Goal: Information Seeking & Learning: Learn about a topic

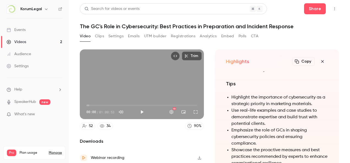
scroll to position [-393, 0]
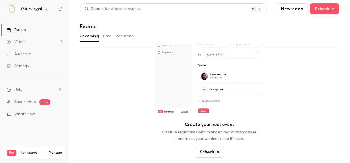
click at [106, 37] on button "Past" at bounding box center [107, 36] width 8 height 9
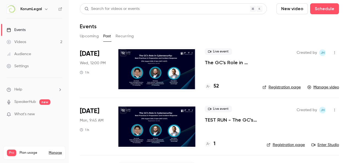
click at [120, 59] on div at bounding box center [156, 69] width 78 height 44
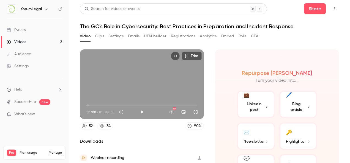
click at [46, 50] on link "Audience" at bounding box center [34, 54] width 69 height 12
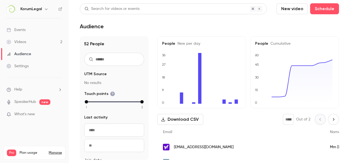
click at [30, 26] on link "Events" at bounding box center [34, 30] width 69 height 12
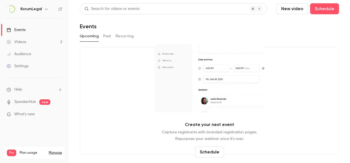
click at [29, 42] on link "Videos 2" at bounding box center [34, 42] width 69 height 12
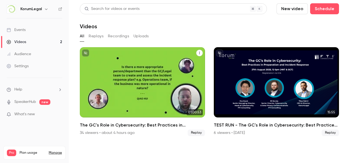
click at [124, 65] on div "The GC's Role in Cybersecurity: Best Practices in Preparation and Incident Resp…" at bounding box center [142, 82] width 125 height 70
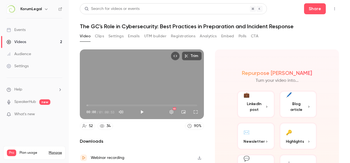
click at [298, 134] on button "🔑 Highlights" at bounding box center [298, 136] width 38 height 27
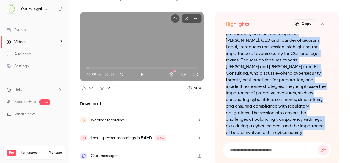
scroll to position [-446, 0]
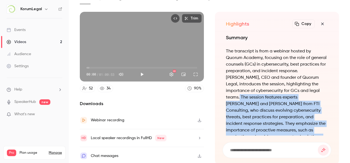
drag, startPoint x: 289, startPoint y: 88, endPoint x: 276, endPoint y: 100, distance: 17.9
click at [276, 100] on p "The transcript is from a webinar hosted by Quorum Academy, focusing on the role…" at bounding box center [277, 114] width 102 height 132
copy p "The session features experts [PERSON_NAME] and [PERSON_NAME] from FTI Consultin…"
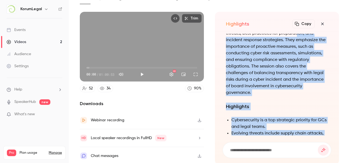
scroll to position [-362, 0]
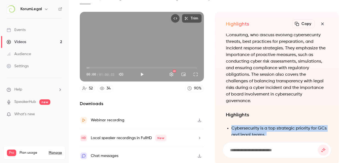
drag, startPoint x: 316, startPoint y: 120, endPoint x: 227, endPoint y: 121, distance: 89.3
copy ul "Cybersecurity is a top strategic priority for GCs and legal teams. Evolving thr…"
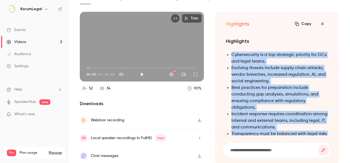
scroll to position [-357, 0]
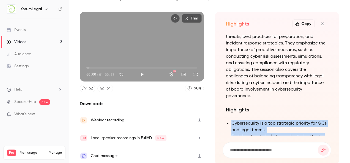
click at [319, 23] on icon "button" at bounding box center [322, 24] width 7 height 4
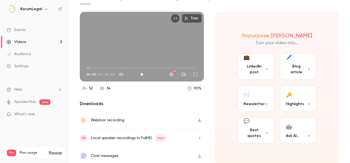
click at [258, 66] on span "LinkedIn post" at bounding box center [253, 69] width 21 height 12
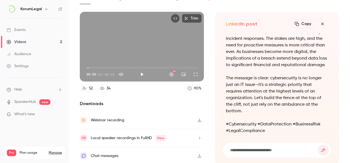
scroll to position [0, 0]
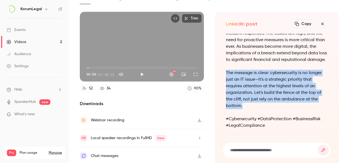
drag, startPoint x: 263, startPoint y: 107, endPoint x: 223, endPoint y: 72, distance: 53.2
click at [223, 72] on div "In [DATE] digital landscape, cybersecurity isn't just a technical issue—it's a …" at bounding box center [276, 85] width 109 height 102
copy p "The message is clear: cybersecurity is no longer just an IT issue—it's a strate…"
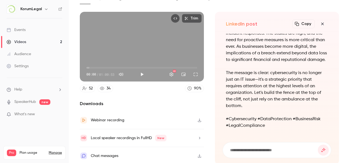
click at [268, 120] on p "#Cybersecurity #DataProtection #BusinessRisk #LegalCompliance" at bounding box center [277, 122] width 102 height 13
drag, startPoint x: 226, startPoint y: 118, endPoint x: 257, endPoint y: 119, distance: 31.1
click at [257, 119] on p "#Cybersecurity #DataProtection #BusinessRisk #LegalCompliance" at bounding box center [277, 122] width 102 height 13
copy p "Cybersecurity #"
